Goal: Check status: Check status

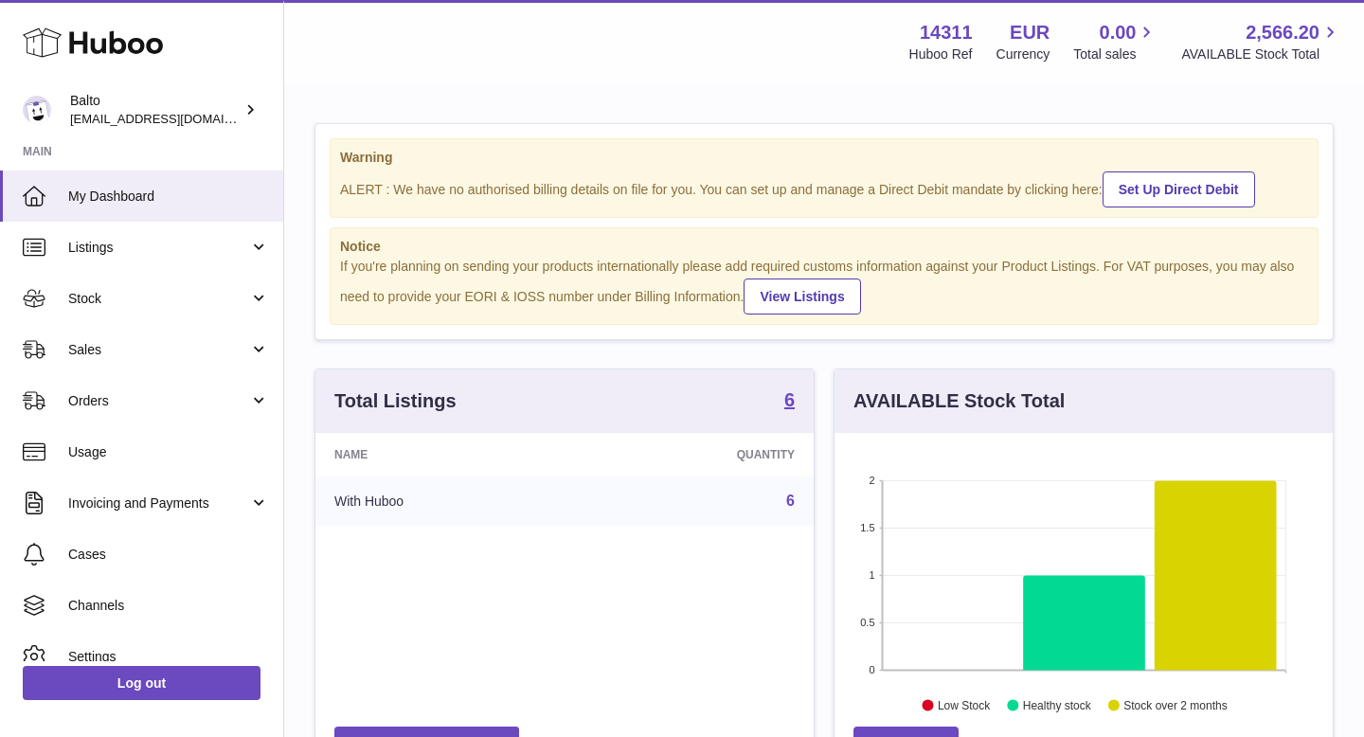
scroll to position [295, 498]
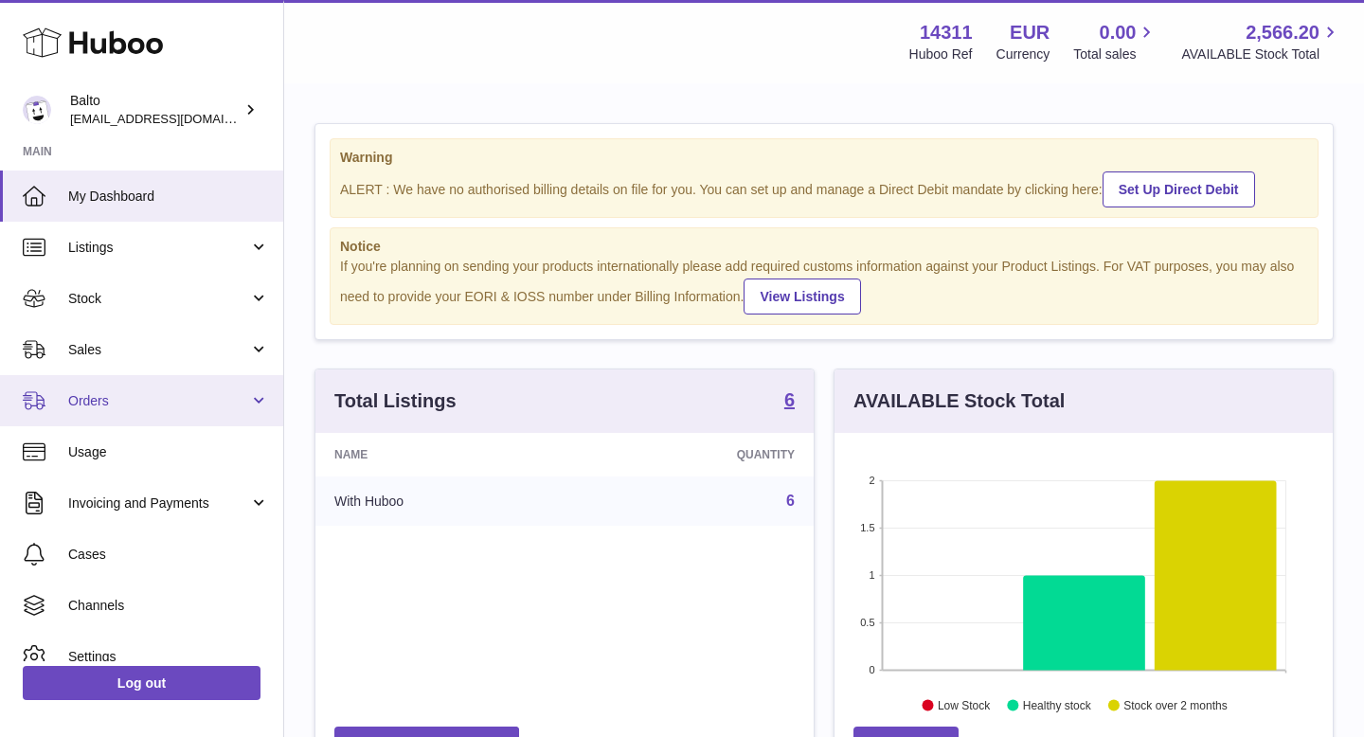
click at [193, 400] on span "Orders" at bounding box center [158, 401] width 181 height 18
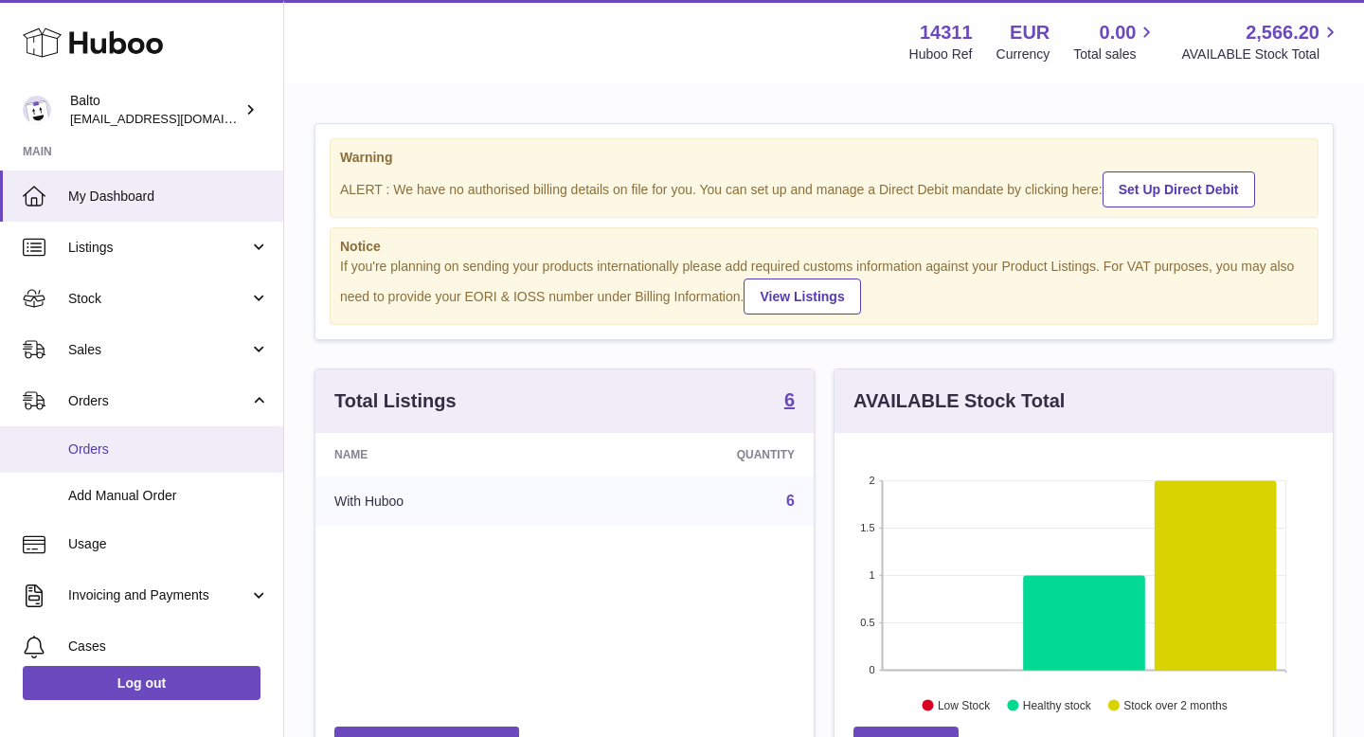
click at [177, 461] on link "Orders" at bounding box center [141, 449] width 283 height 46
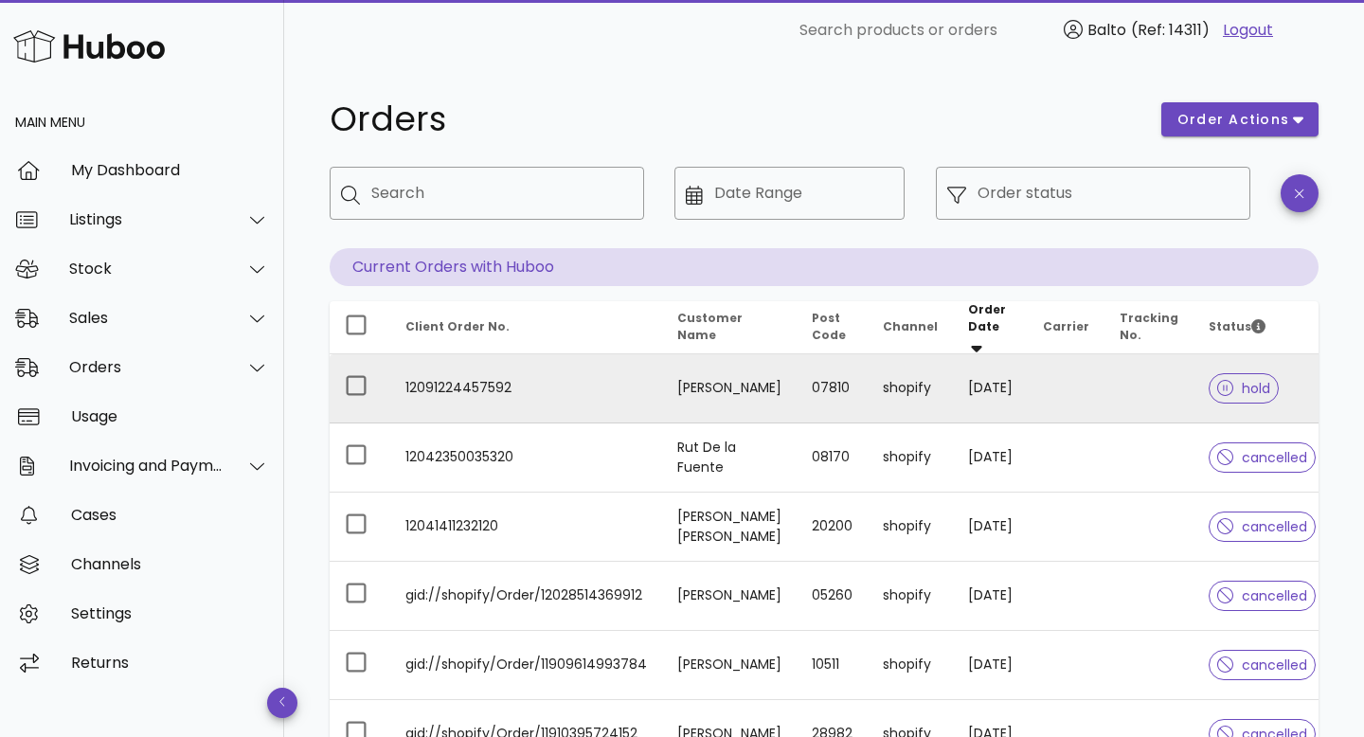
click at [485, 375] on td "12091224457592" at bounding box center [526, 388] width 272 height 69
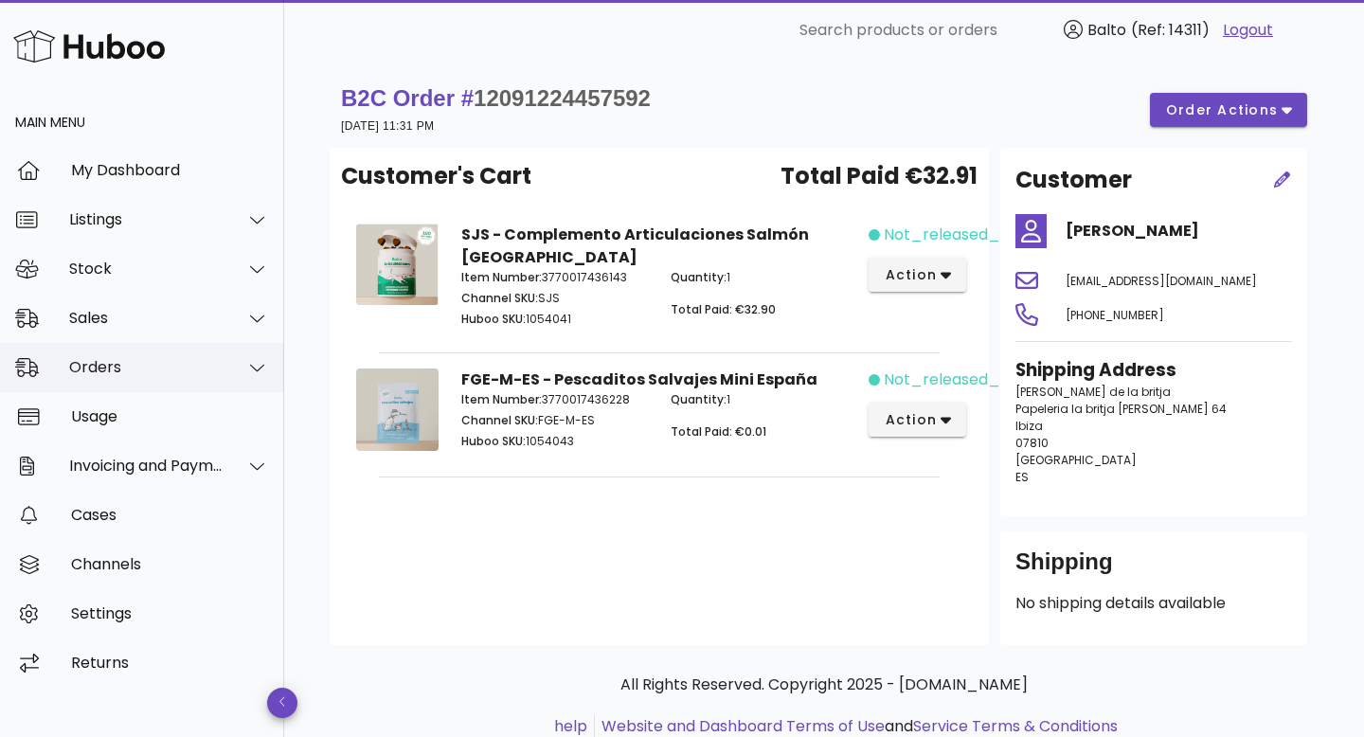
click at [227, 374] on div at bounding box center [246, 367] width 45 height 47
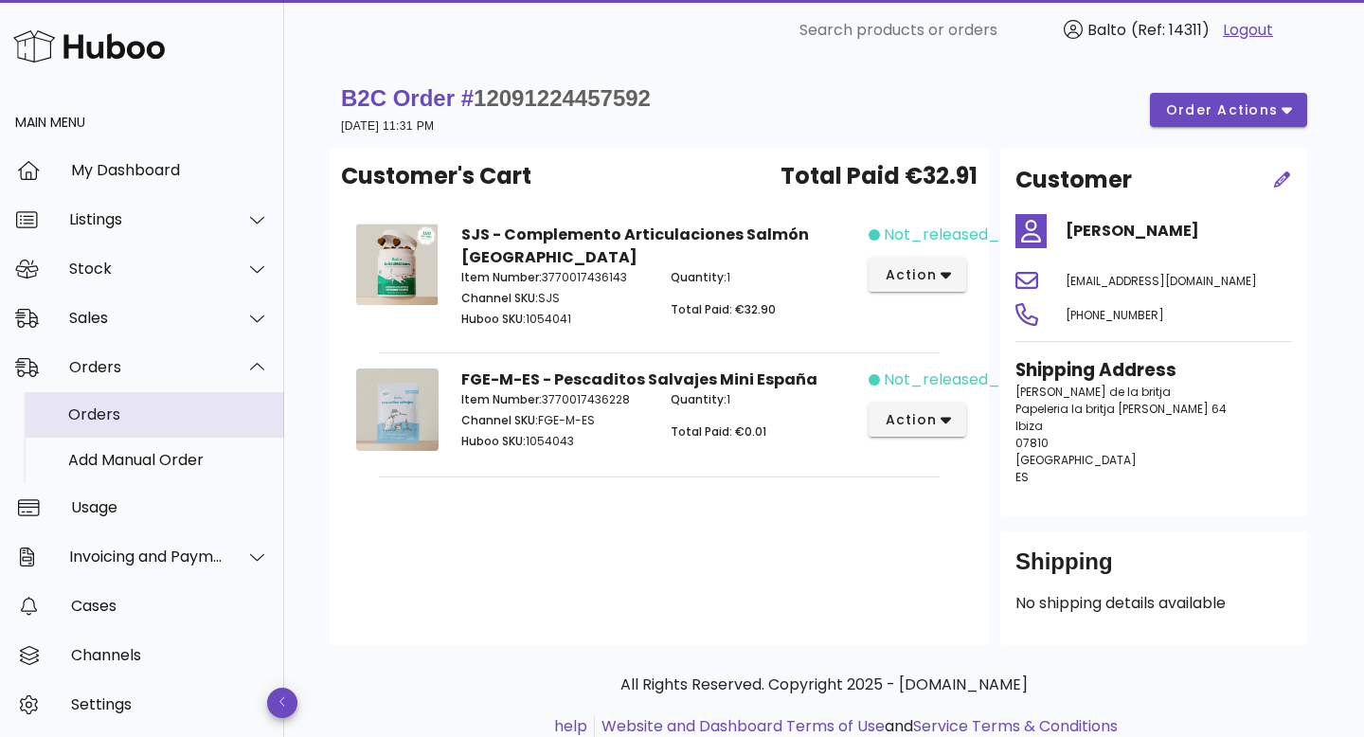
click at [151, 431] on div "Orders" at bounding box center [168, 414] width 201 height 41
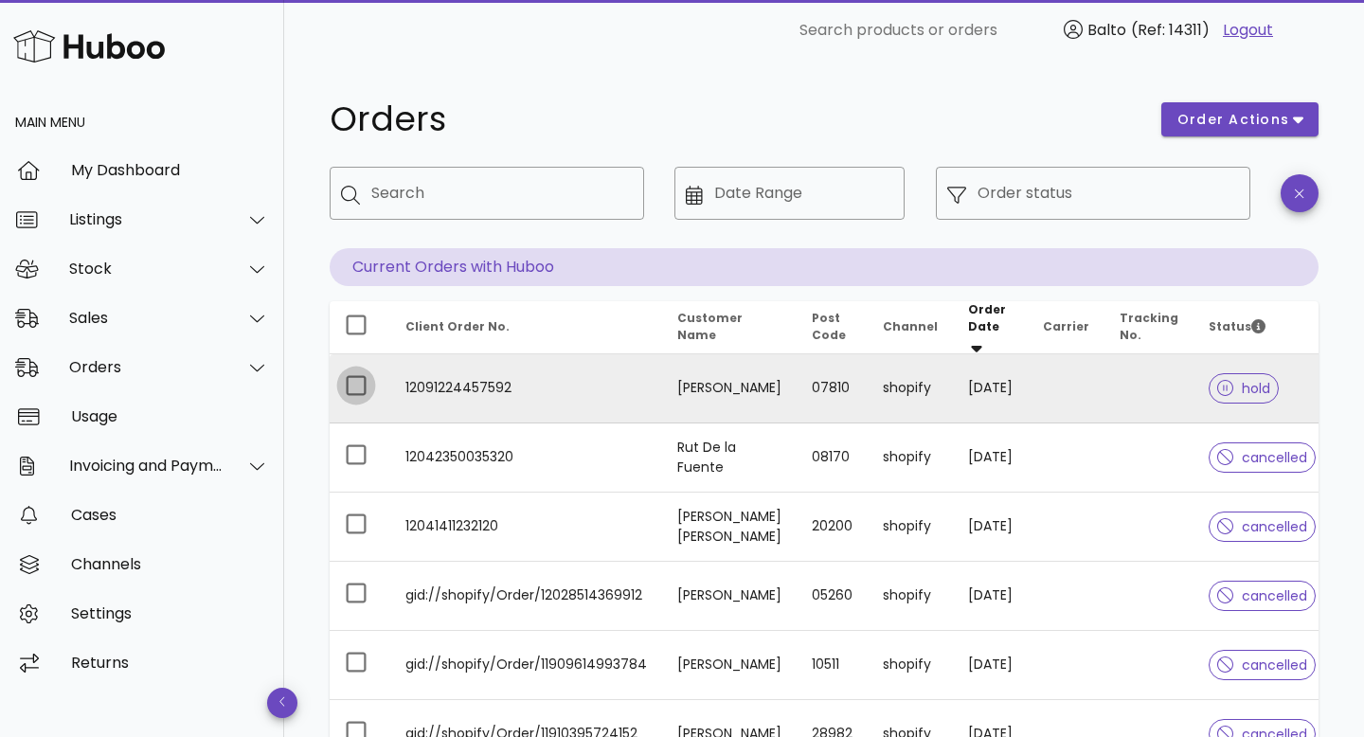
click at [358, 376] on div at bounding box center [356, 385] width 32 height 32
click at [537, 387] on td "12091224457592" at bounding box center [526, 388] width 272 height 69
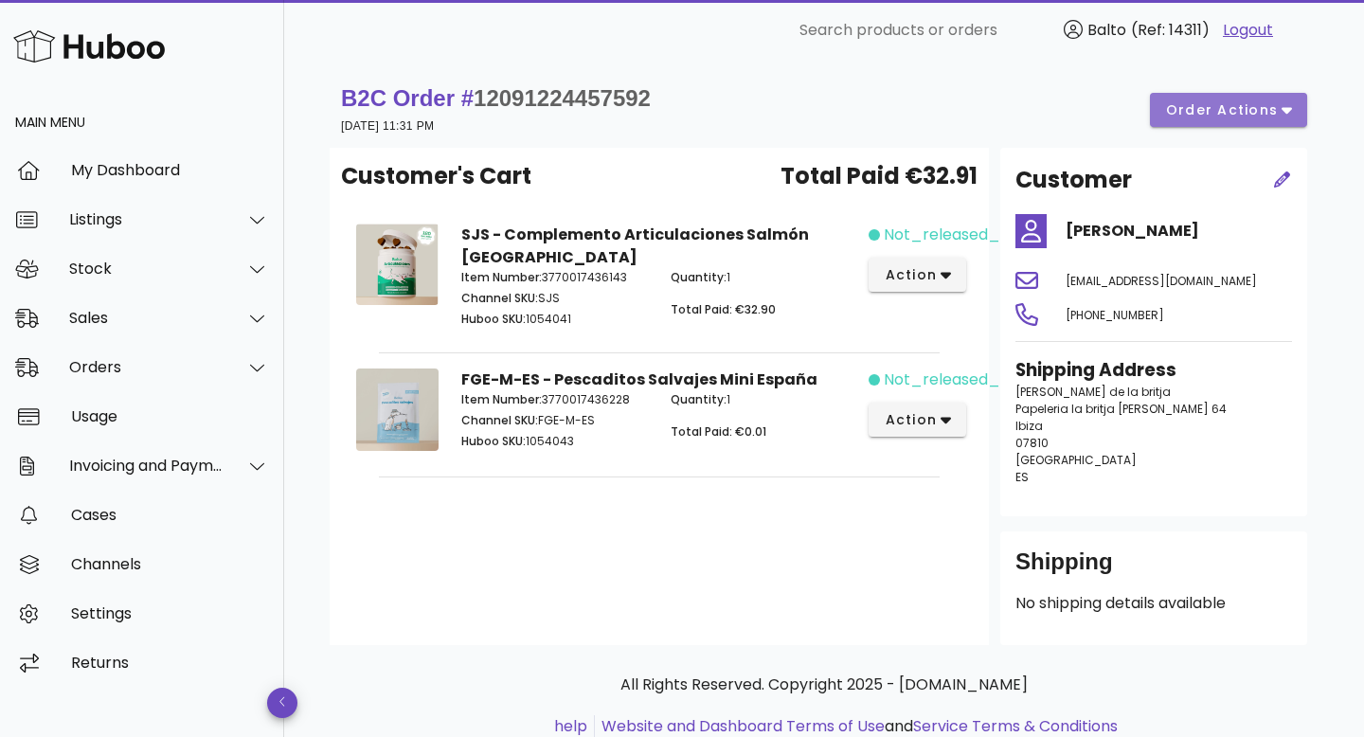
click at [1295, 114] on button "order actions" at bounding box center [1228, 110] width 157 height 34
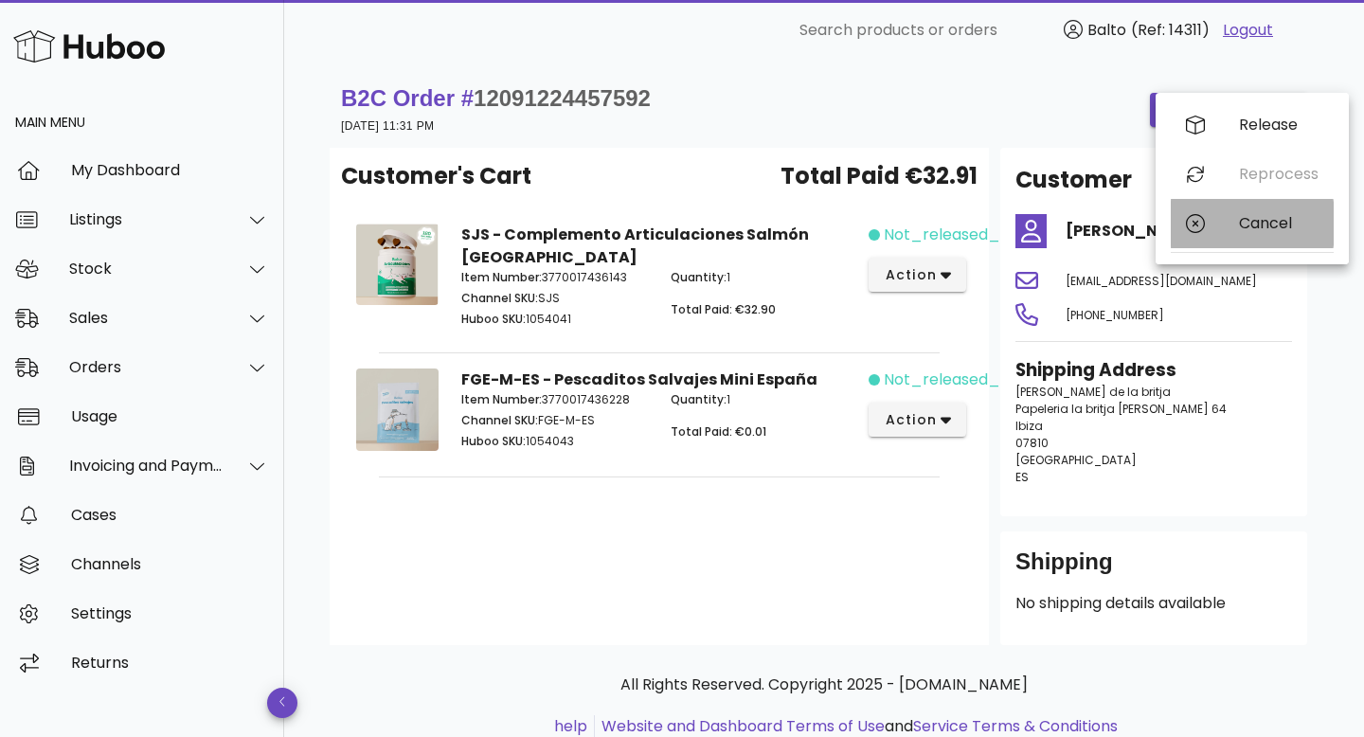
click at [1260, 226] on div "Cancel" at bounding box center [1279, 223] width 80 height 18
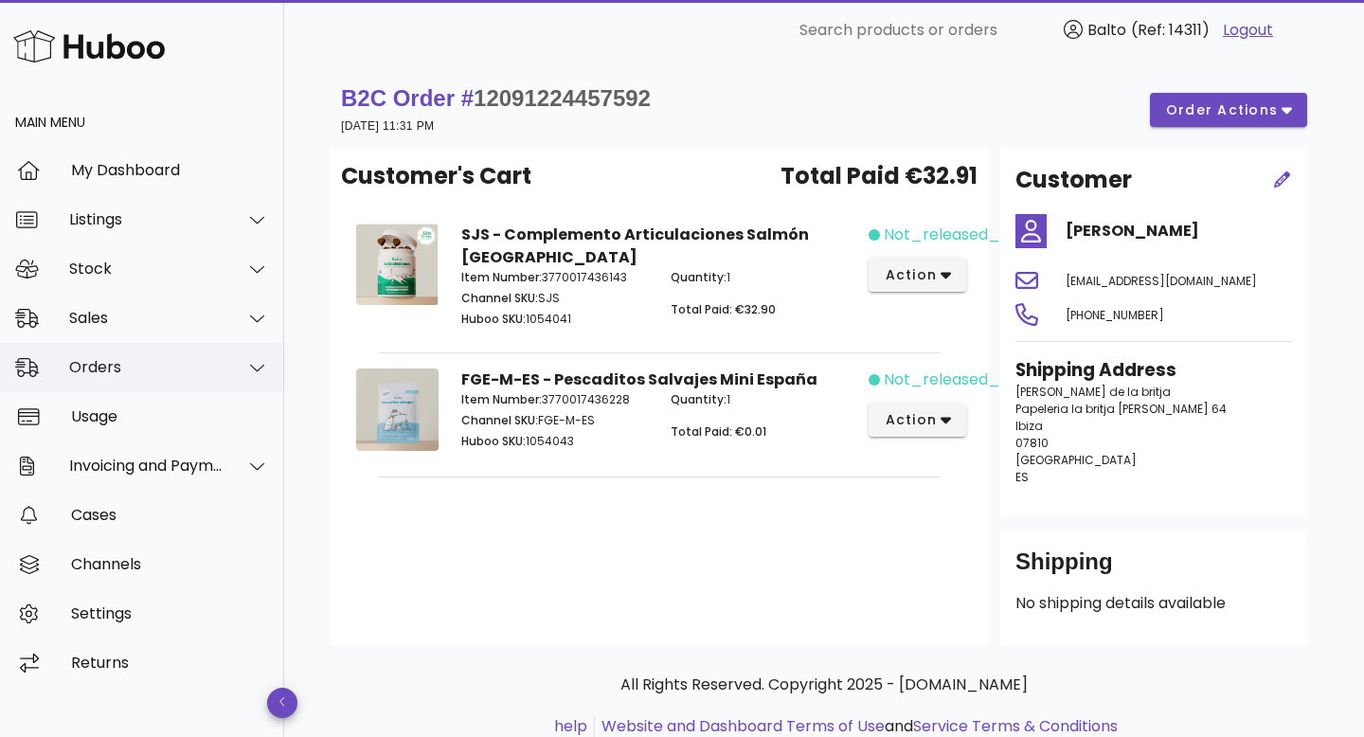
click at [106, 377] on div "Orders" at bounding box center [142, 367] width 284 height 49
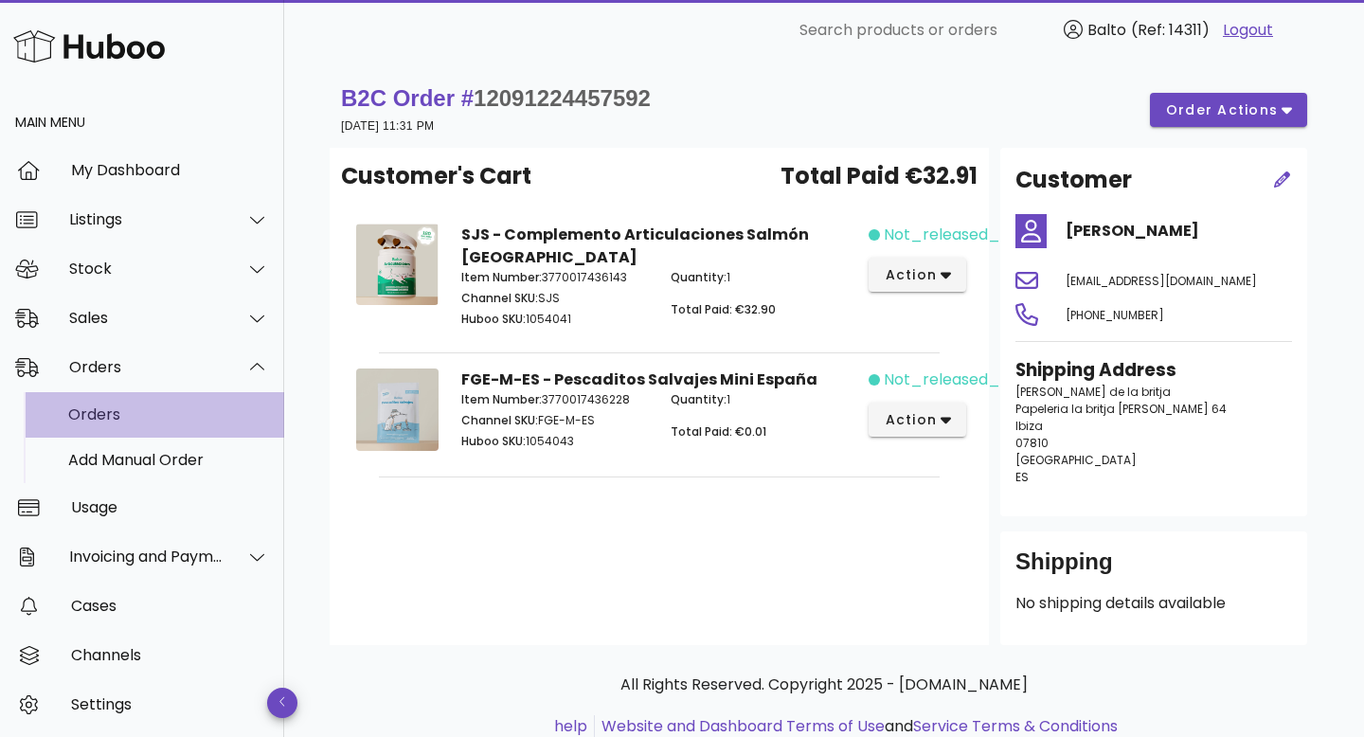
click at [112, 425] on div "Orders" at bounding box center [168, 414] width 201 height 41
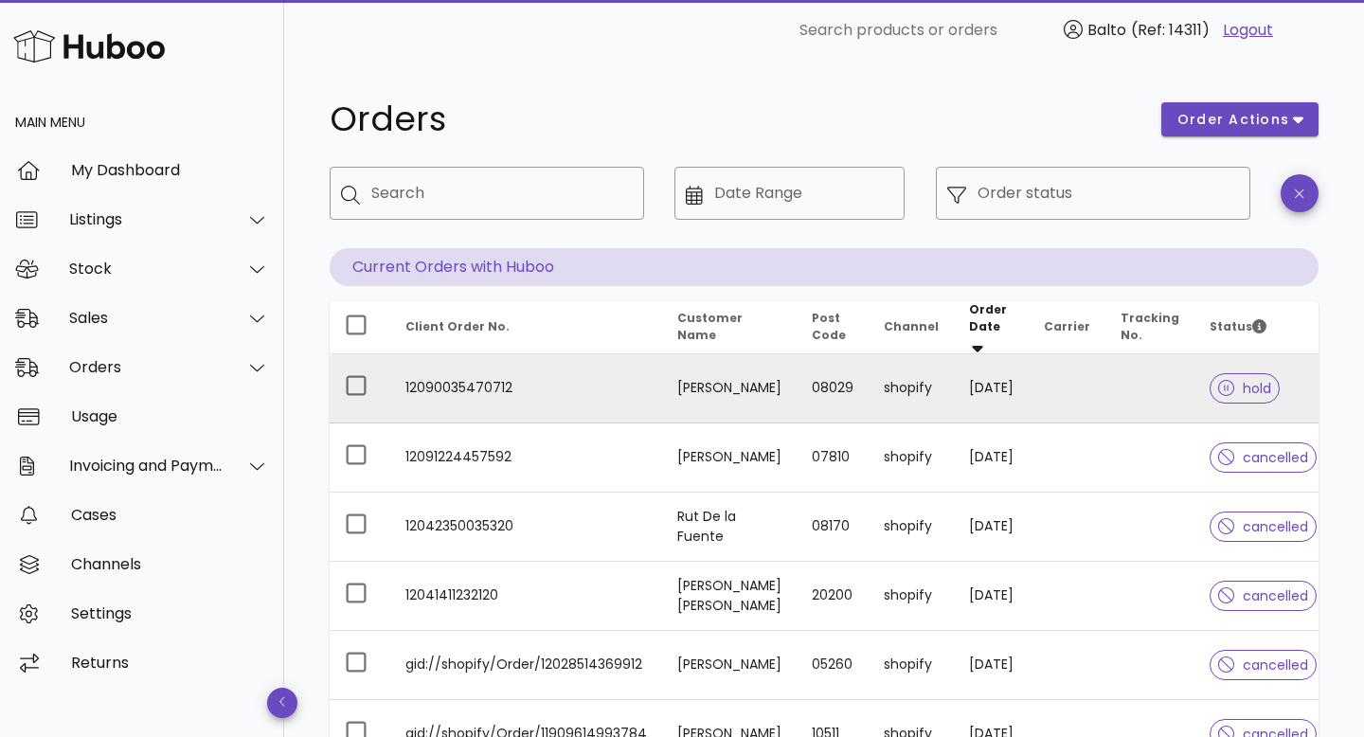
click at [494, 381] on td "12090035470712" at bounding box center [526, 388] width 272 height 69
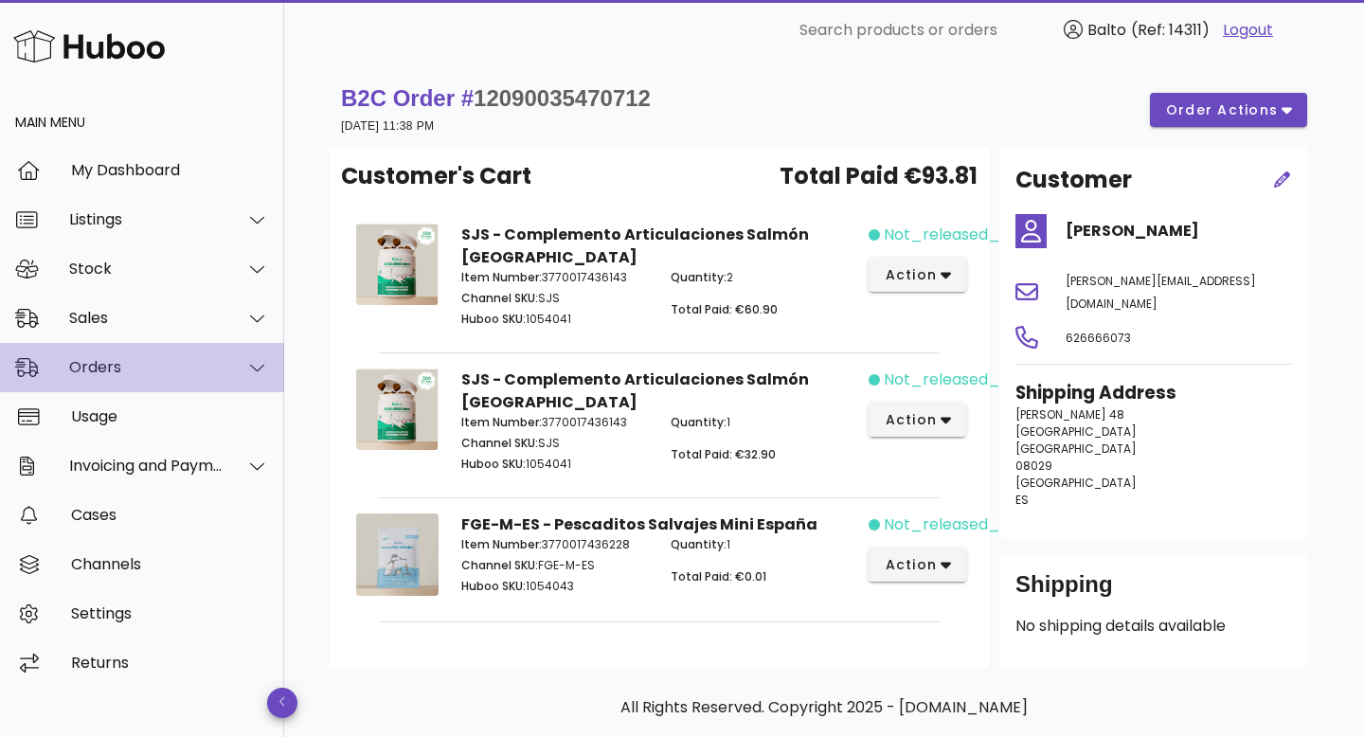
click at [150, 367] on div "Orders" at bounding box center [146, 367] width 154 height 18
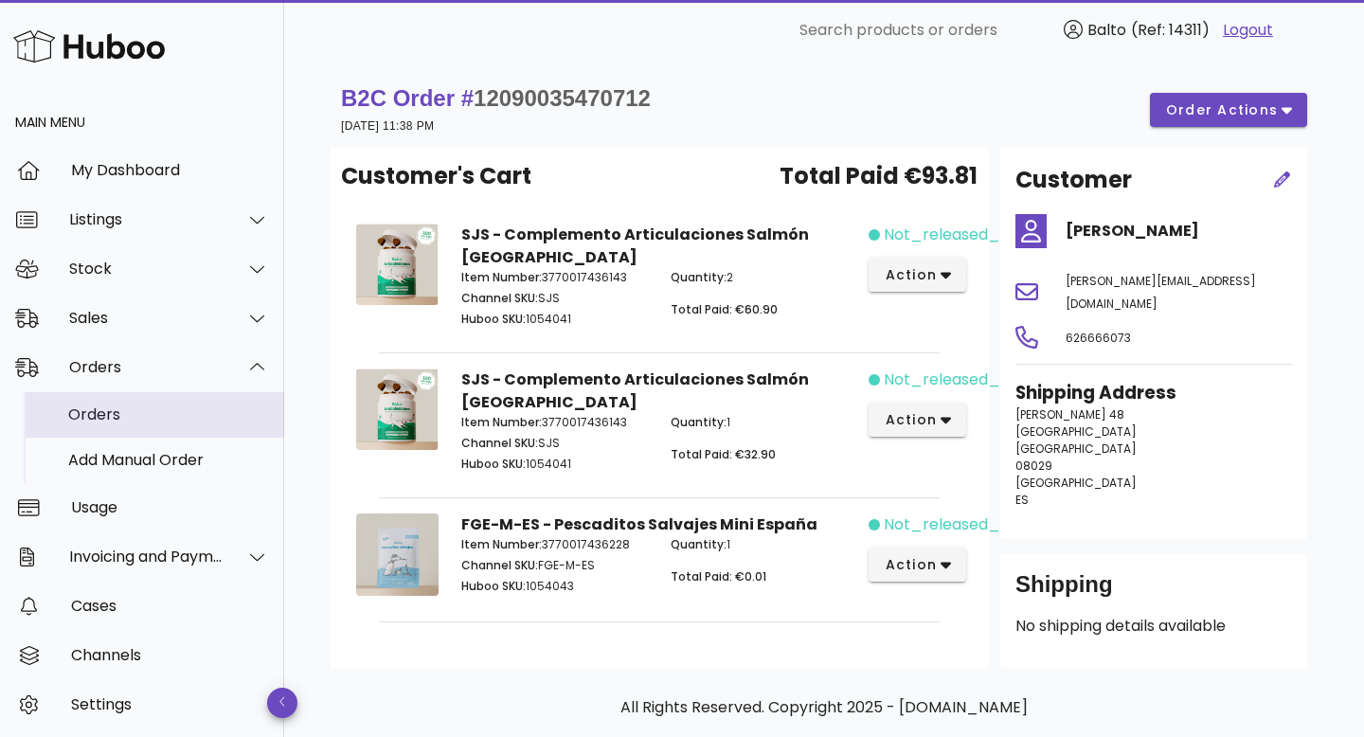
click at [108, 425] on div "Orders" at bounding box center [168, 414] width 201 height 41
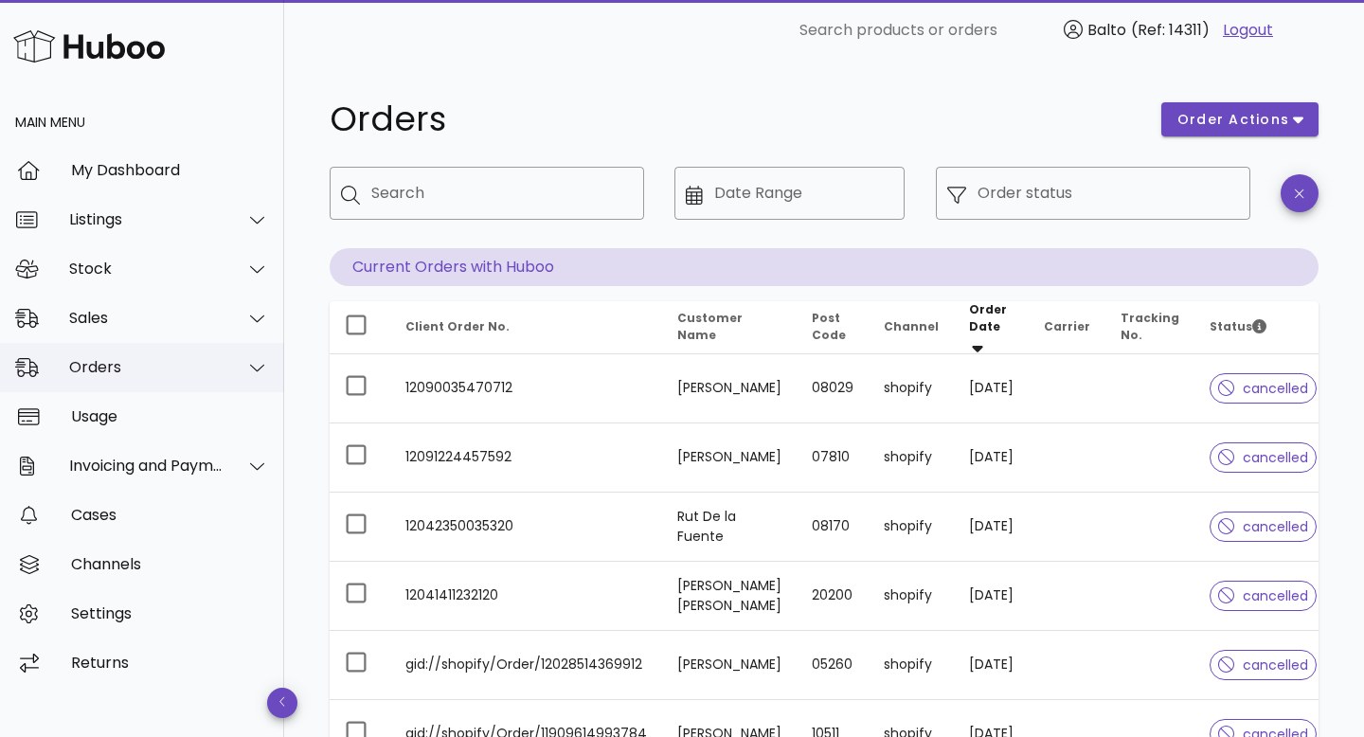
click at [179, 366] on div "Orders" at bounding box center [146, 367] width 154 height 18
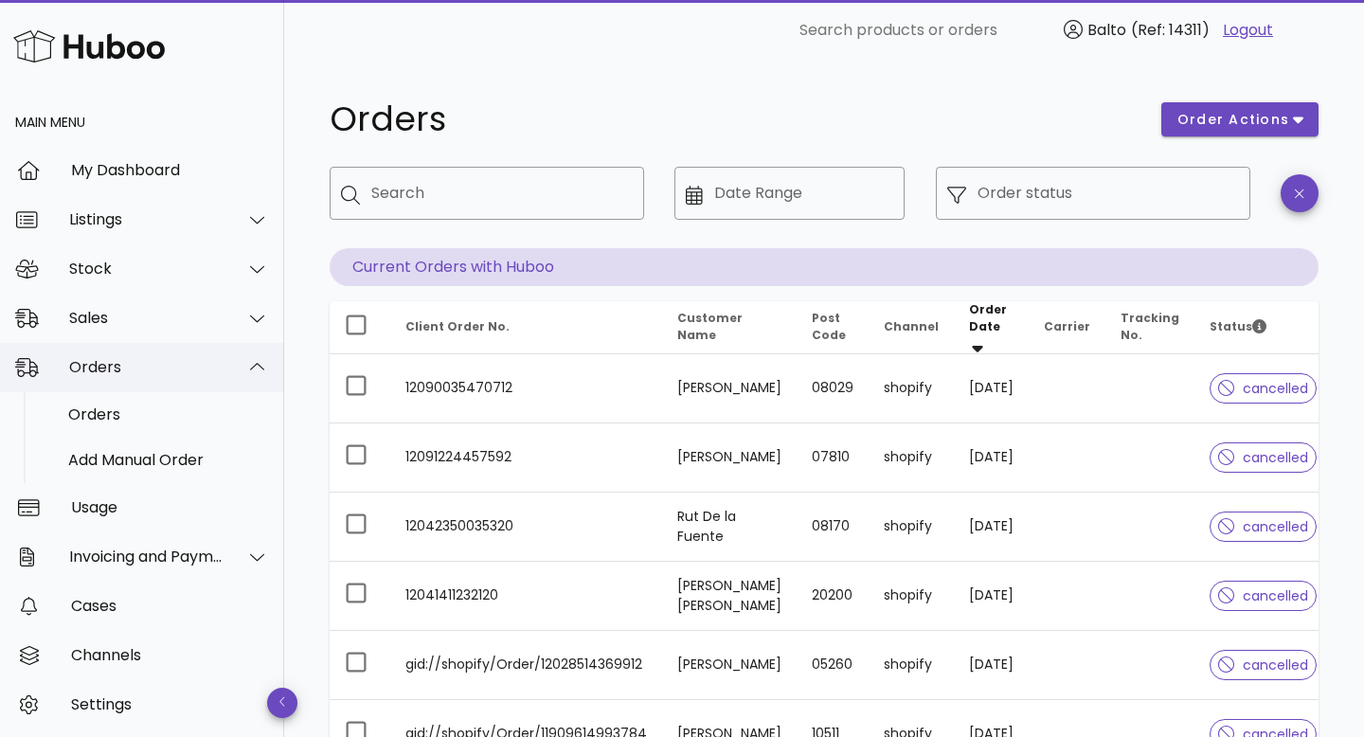
click at [179, 366] on div "Orders" at bounding box center [146, 367] width 154 height 18
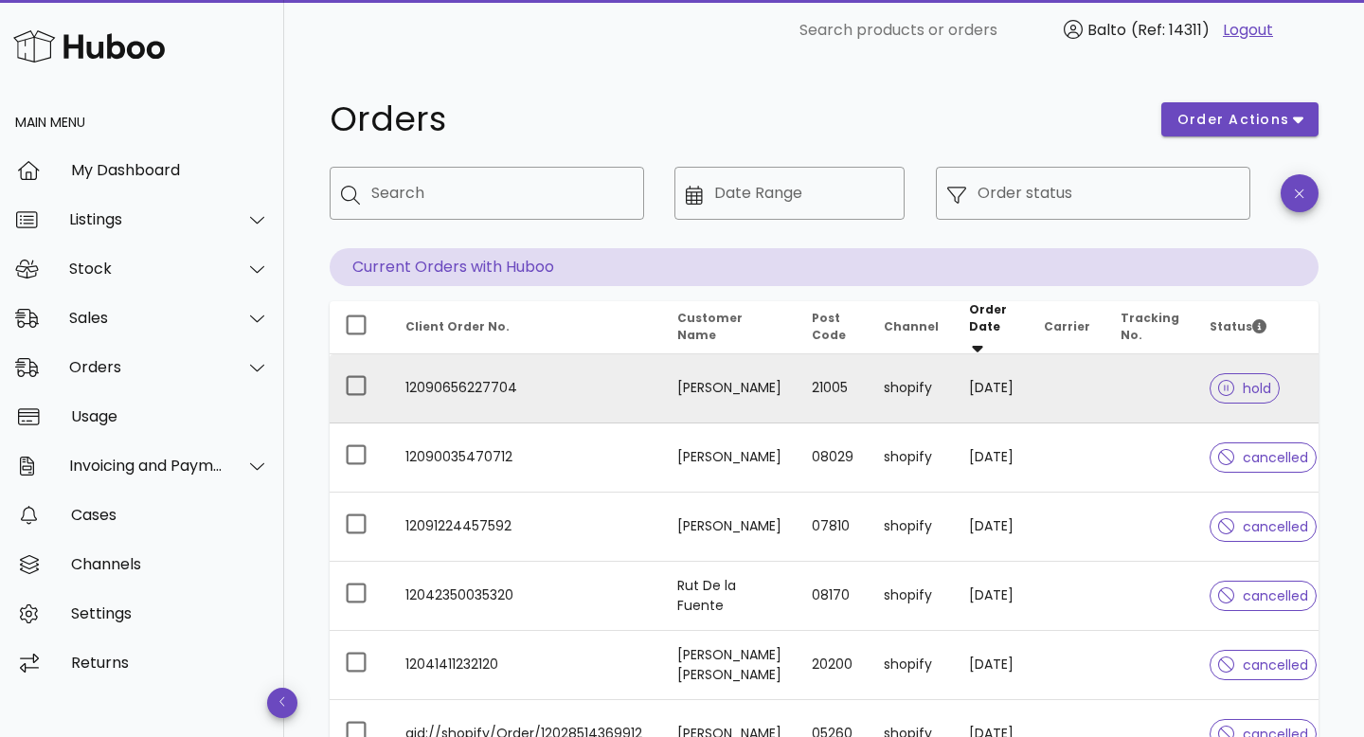
click at [496, 384] on td "12090656227704" at bounding box center [526, 388] width 272 height 69
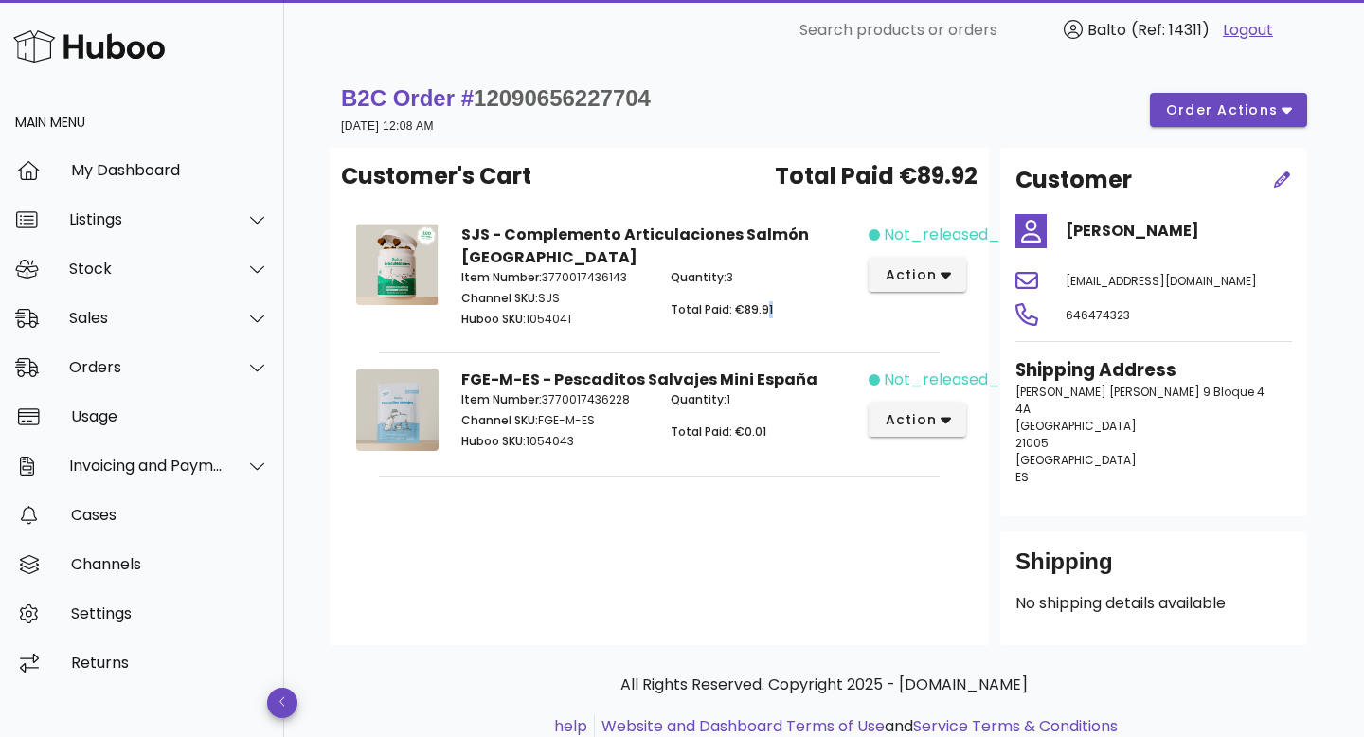
click at [764, 301] on p "Total Paid: €89.91" at bounding box center [764, 309] width 187 height 17
click at [784, 317] on div "Quantity: 3 Total Paid: €89.91" at bounding box center [763, 301] width 209 height 87
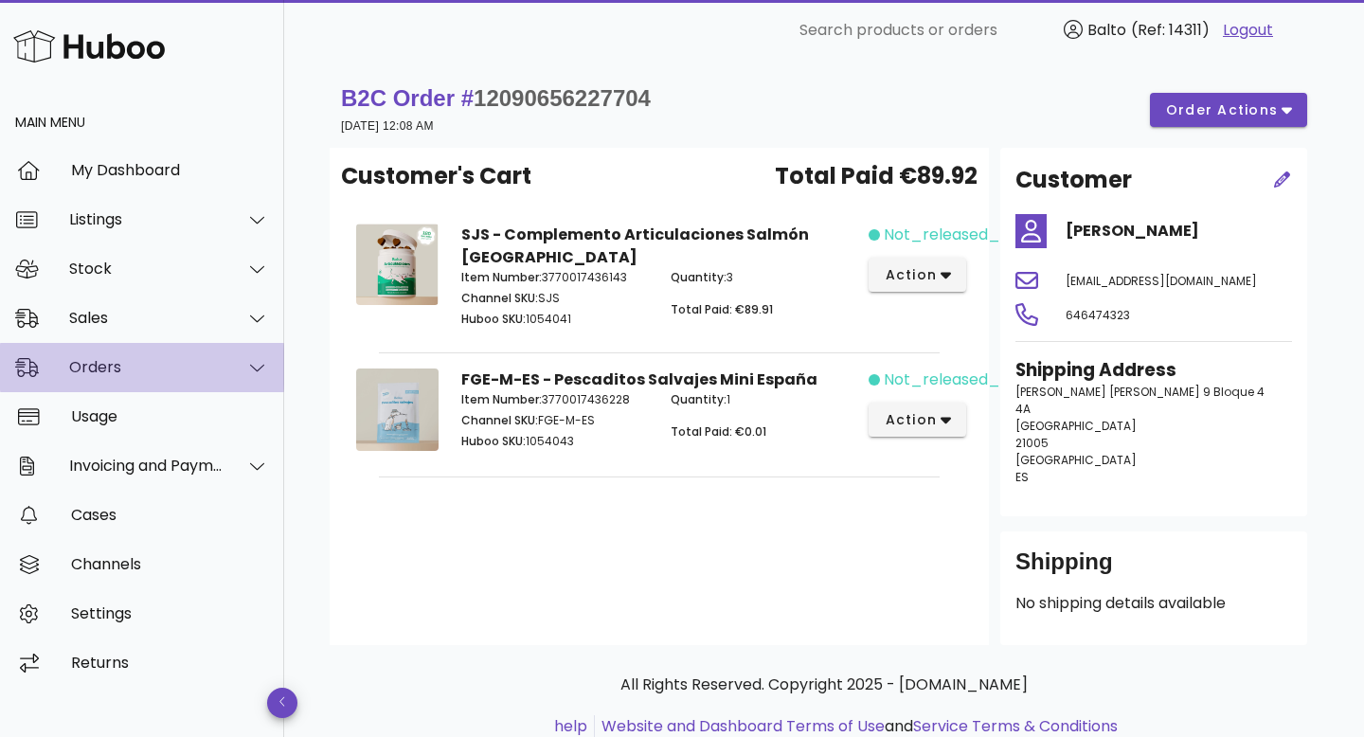
click at [192, 368] on div "Orders" at bounding box center [146, 367] width 154 height 18
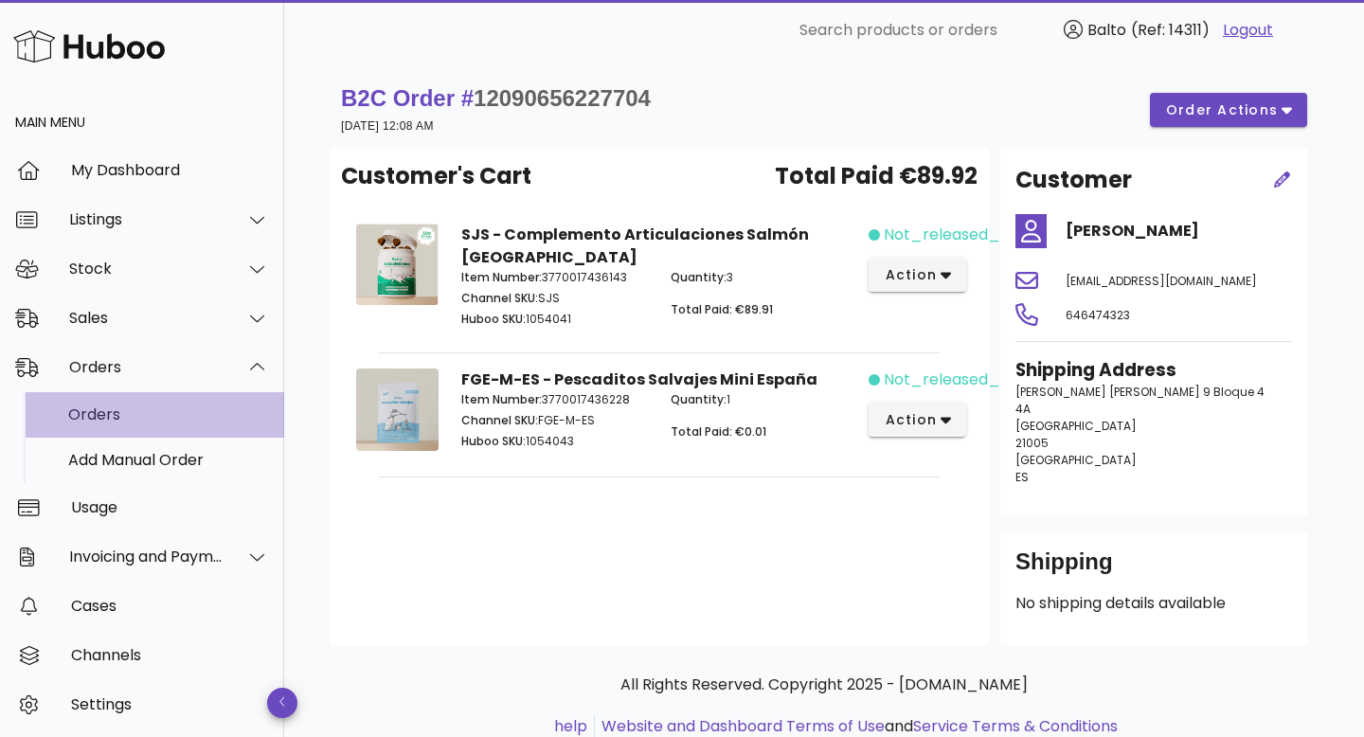
click at [141, 418] on div "Orders" at bounding box center [168, 414] width 201 height 18
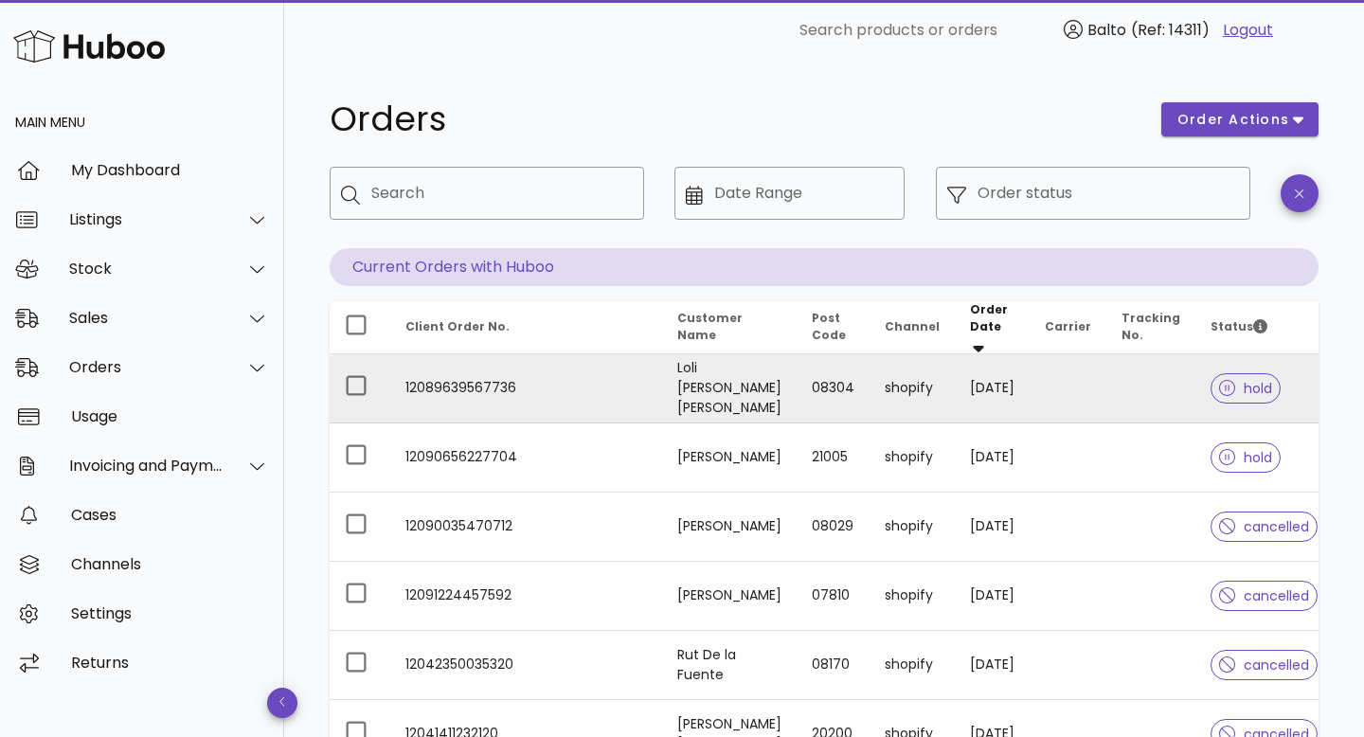
click at [484, 378] on td "12089639567736" at bounding box center [526, 388] width 272 height 69
